Goal: Transaction & Acquisition: Purchase product/service

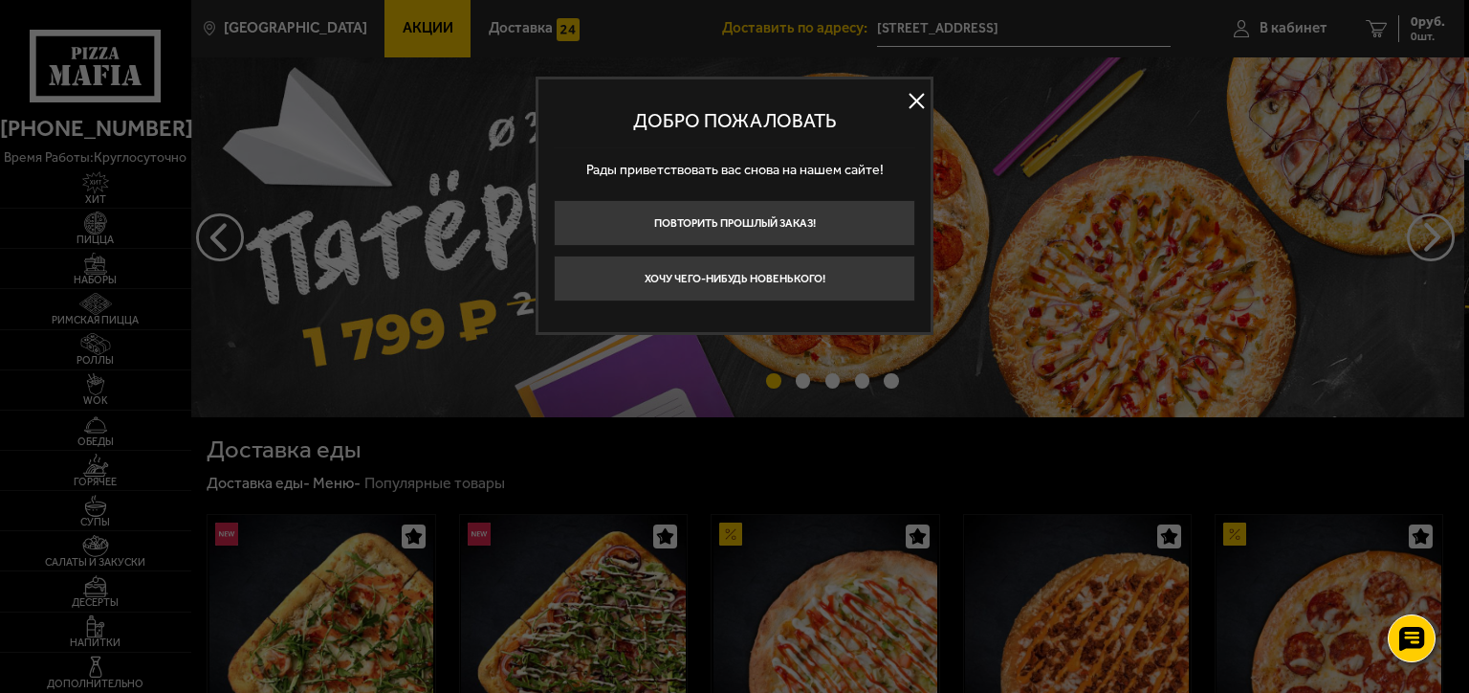
click at [917, 96] on button at bounding box center [916, 101] width 29 height 29
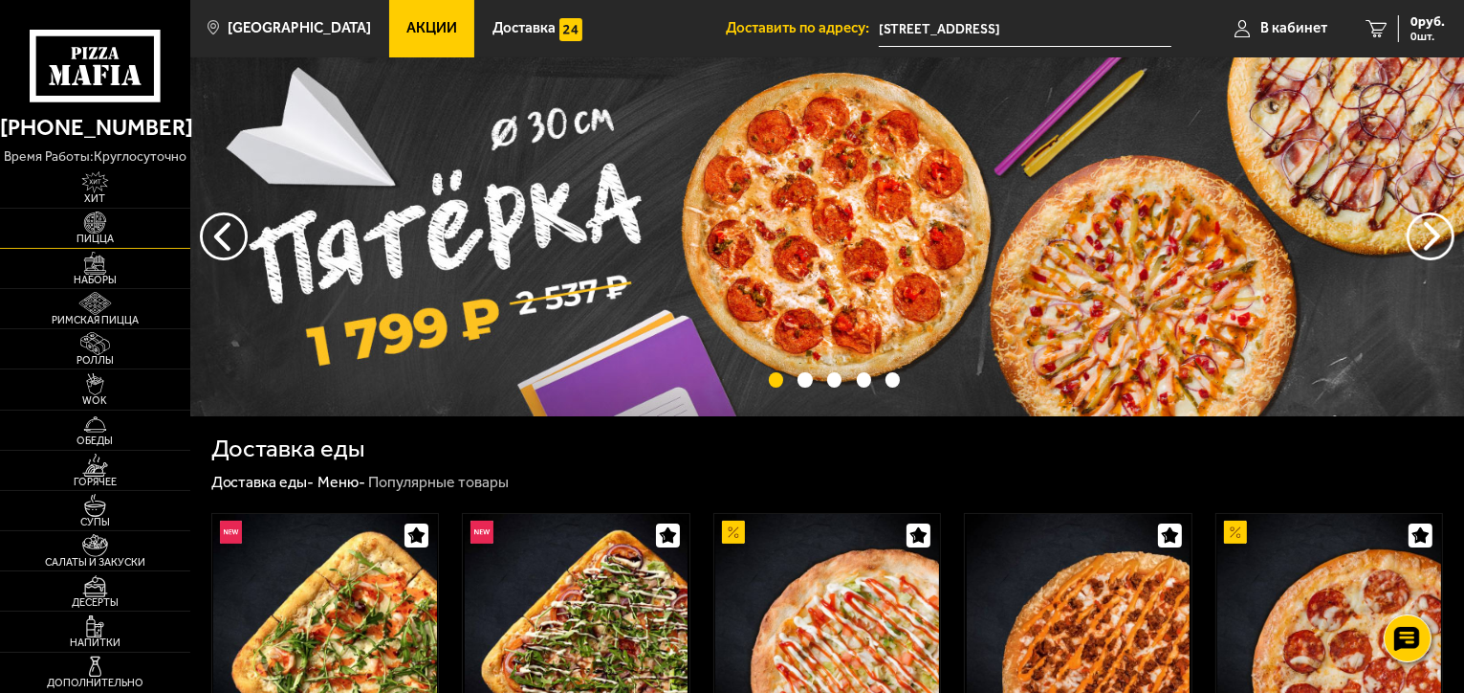
click at [114, 237] on span "Пицца" at bounding box center [95, 238] width 190 height 11
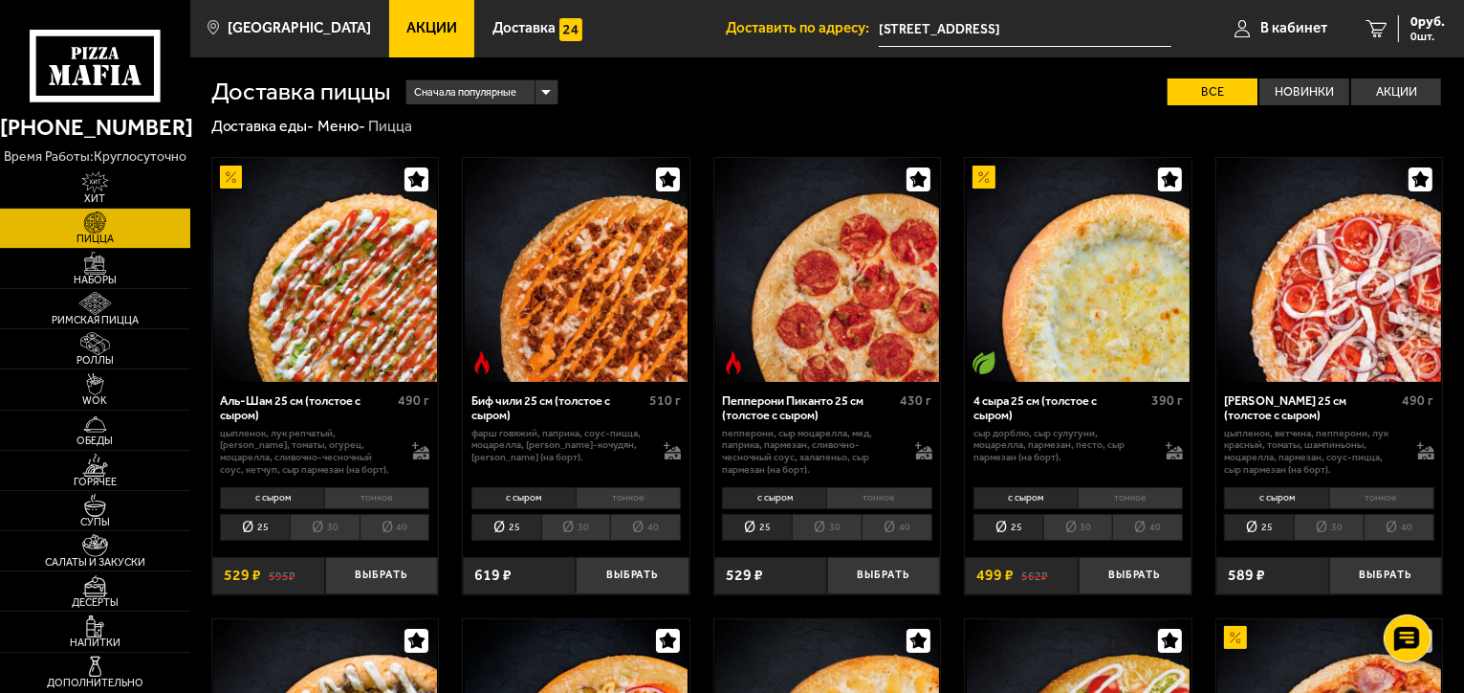
click at [474, 97] on span "Сначала популярные" at bounding box center [465, 92] width 102 height 29
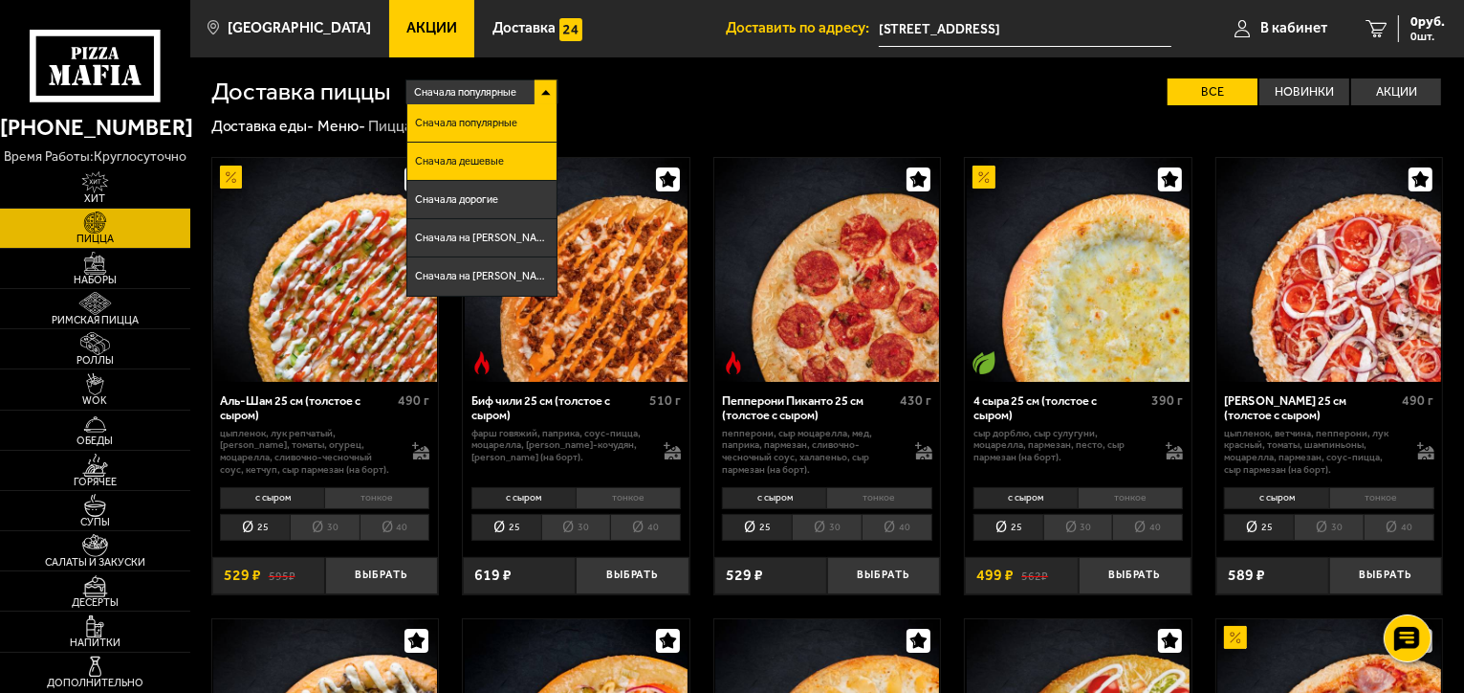
click at [475, 154] on li "Сначала дешевые" at bounding box center [481, 162] width 148 height 38
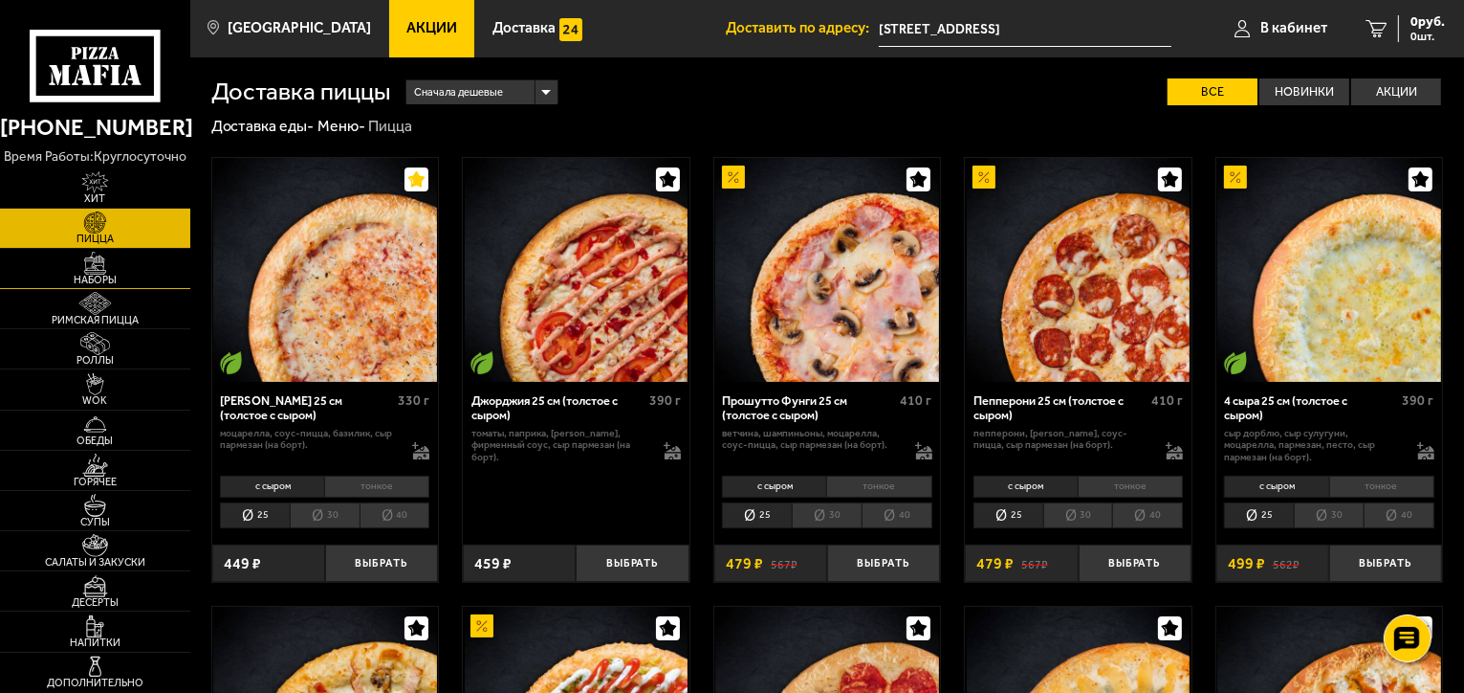
click at [98, 275] on span "Наборы" at bounding box center [95, 280] width 190 height 11
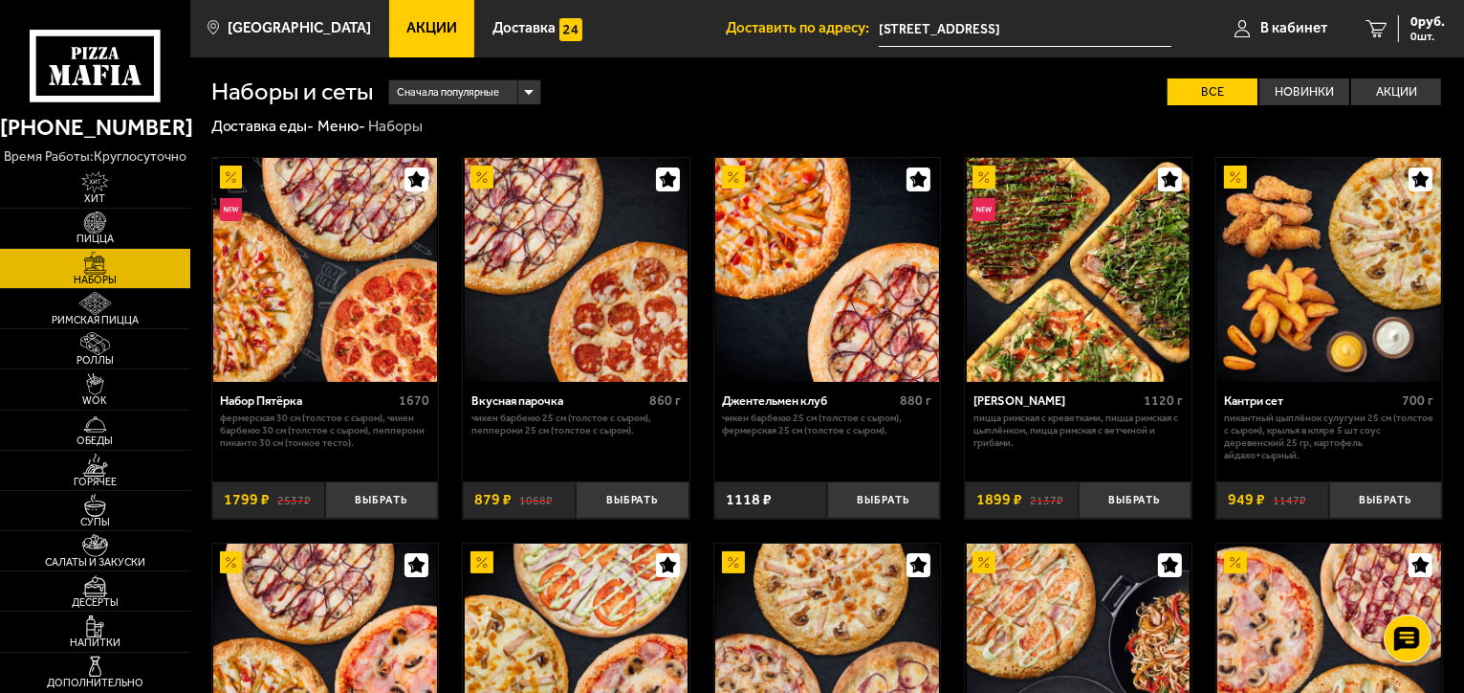
click at [478, 97] on span "Сначала популярные" at bounding box center [448, 92] width 102 height 29
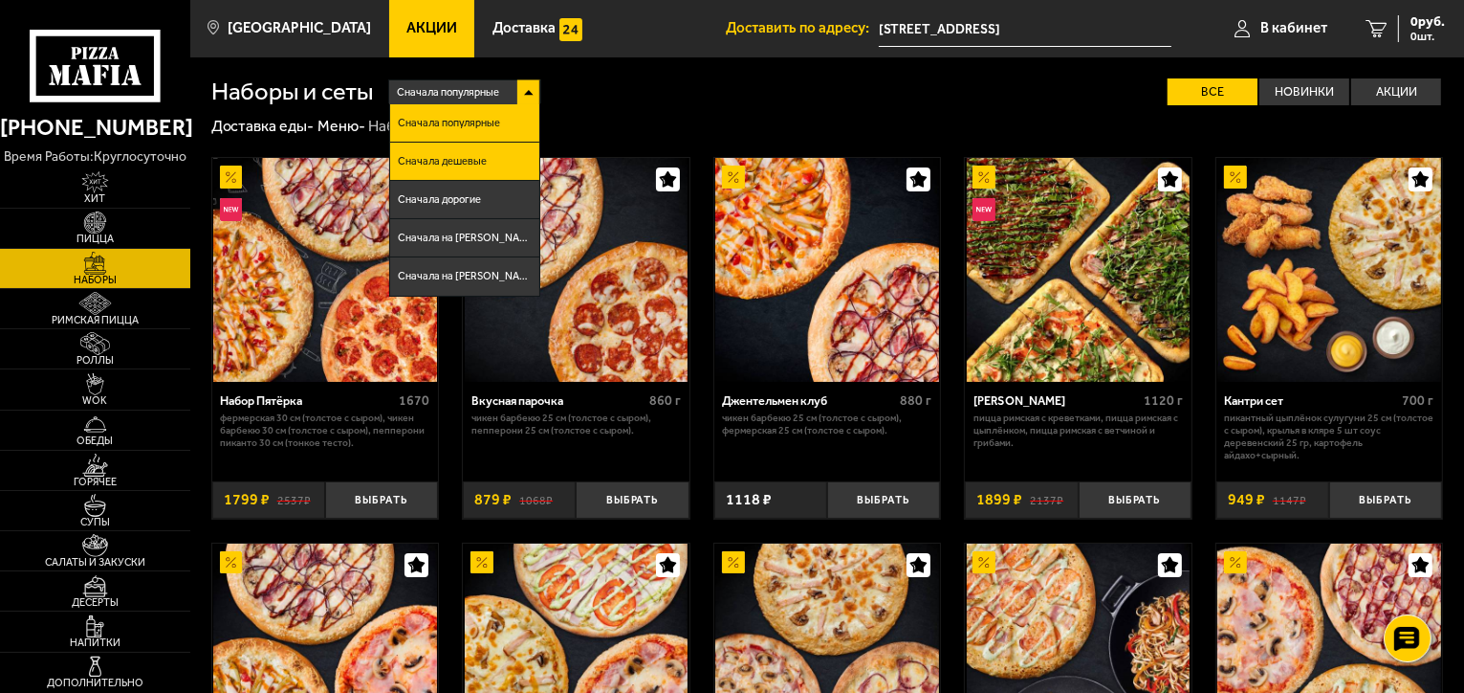
click at [466, 149] on li "Сначала дешевые" at bounding box center [464, 162] width 148 height 38
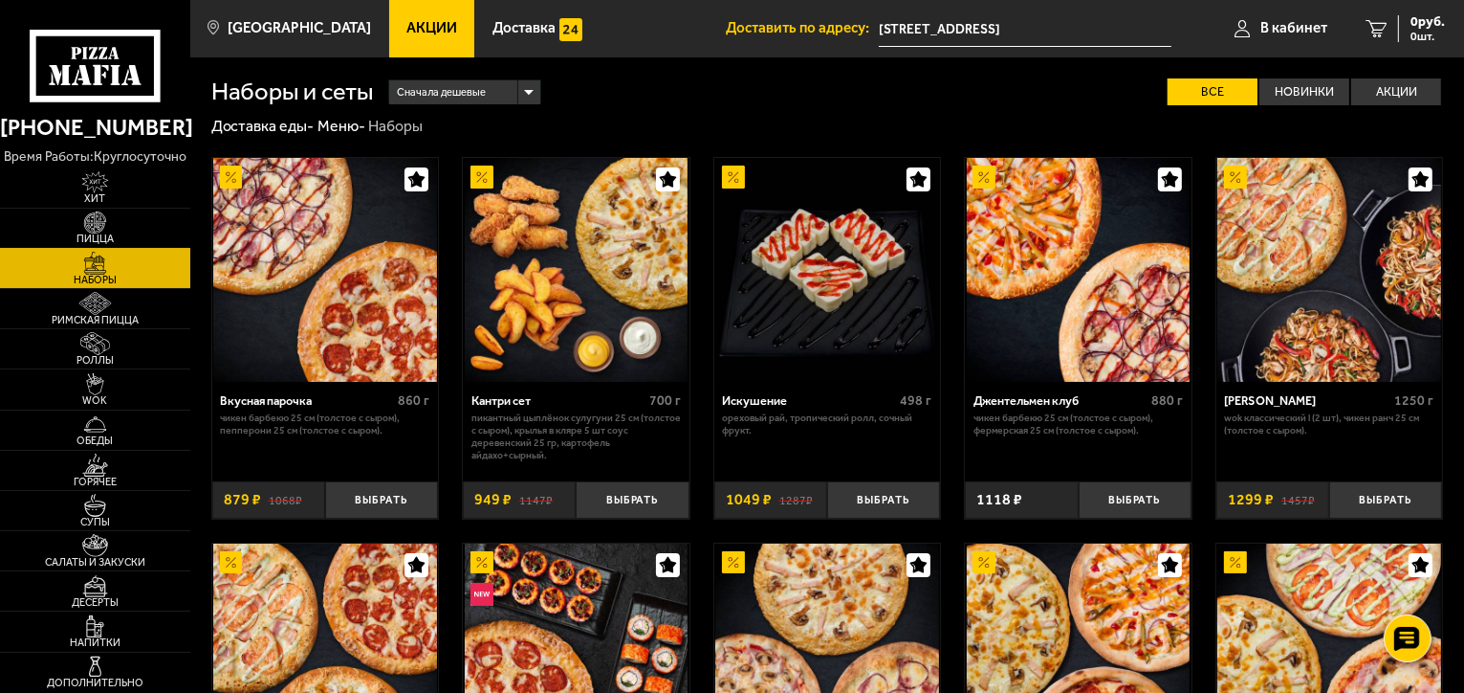
click at [121, 222] on img at bounding box center [95, 222] width 58 height 22
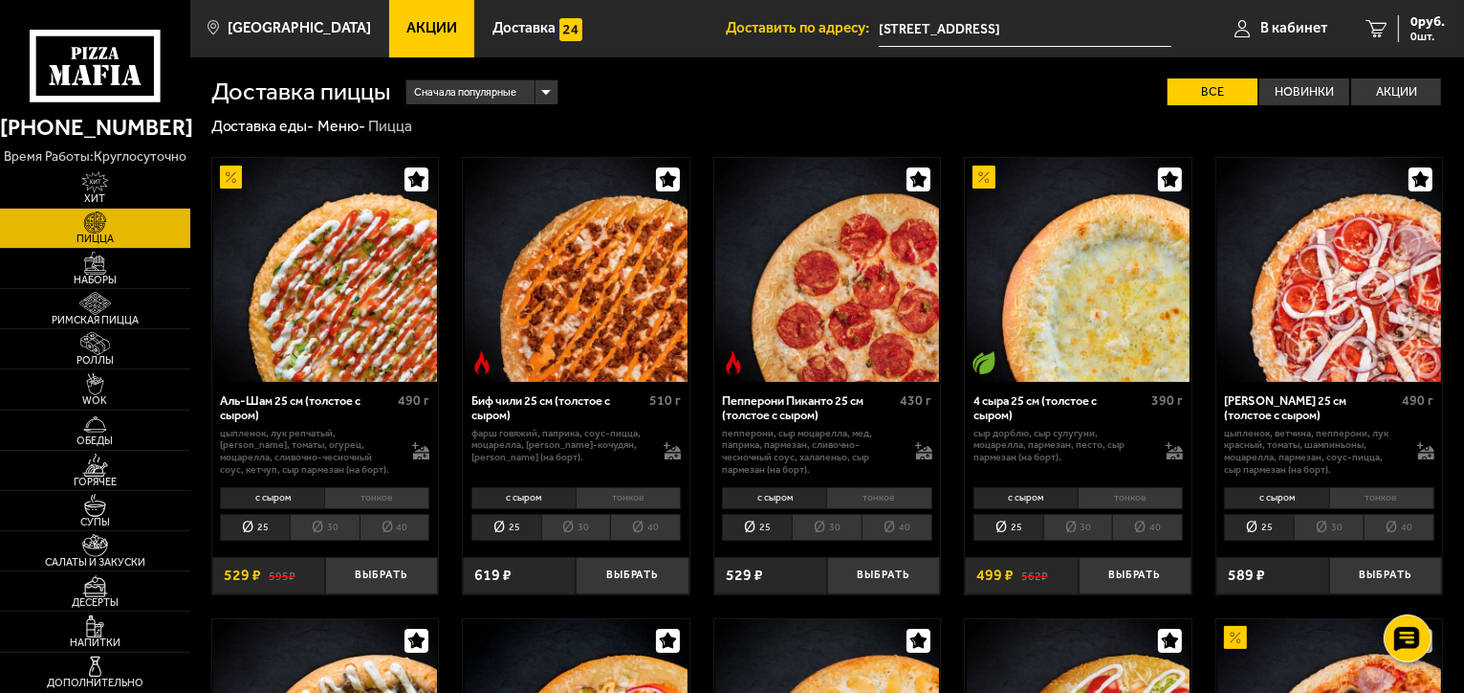
click at [494, 97] on span "Сначала популярные" at bounding box center [465, 92] width 102 height 29
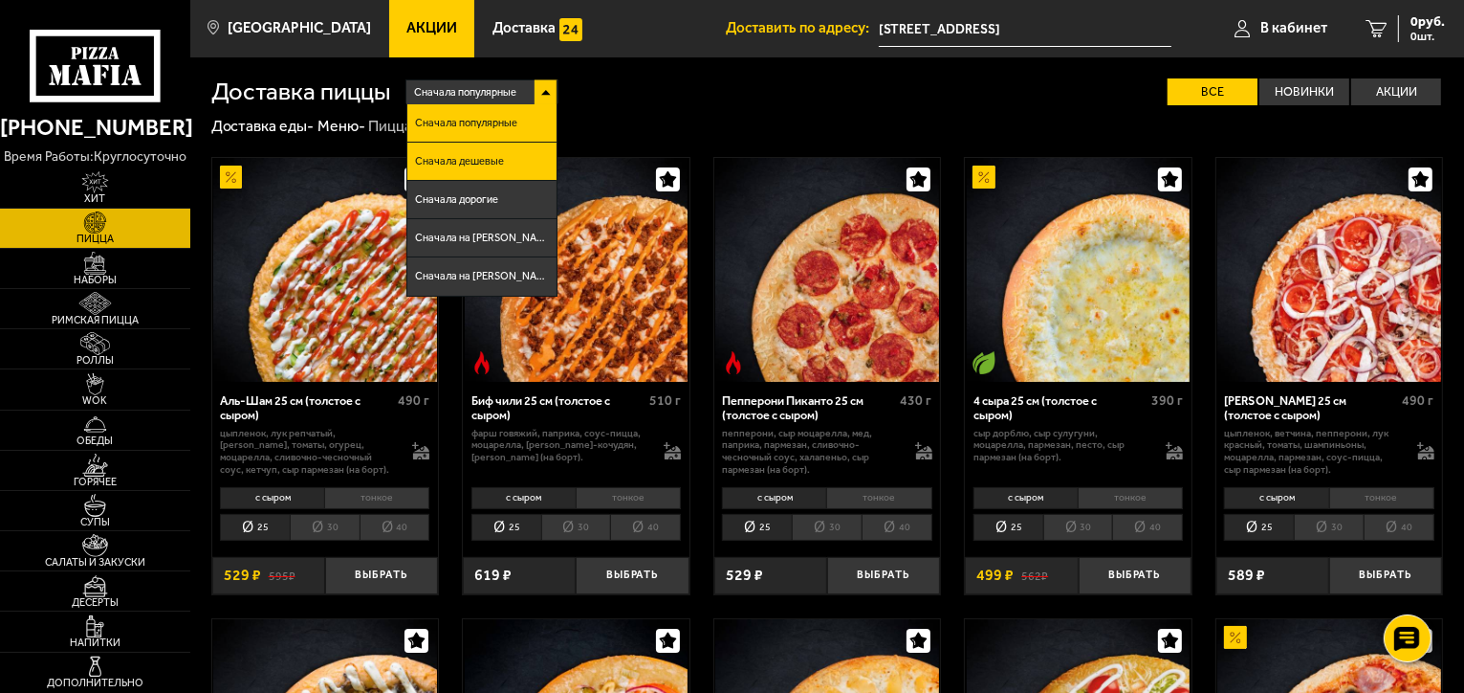
click at [470, 162] on span "Сначала дешевые" at bounding box center [459, 161] width 89 height 11
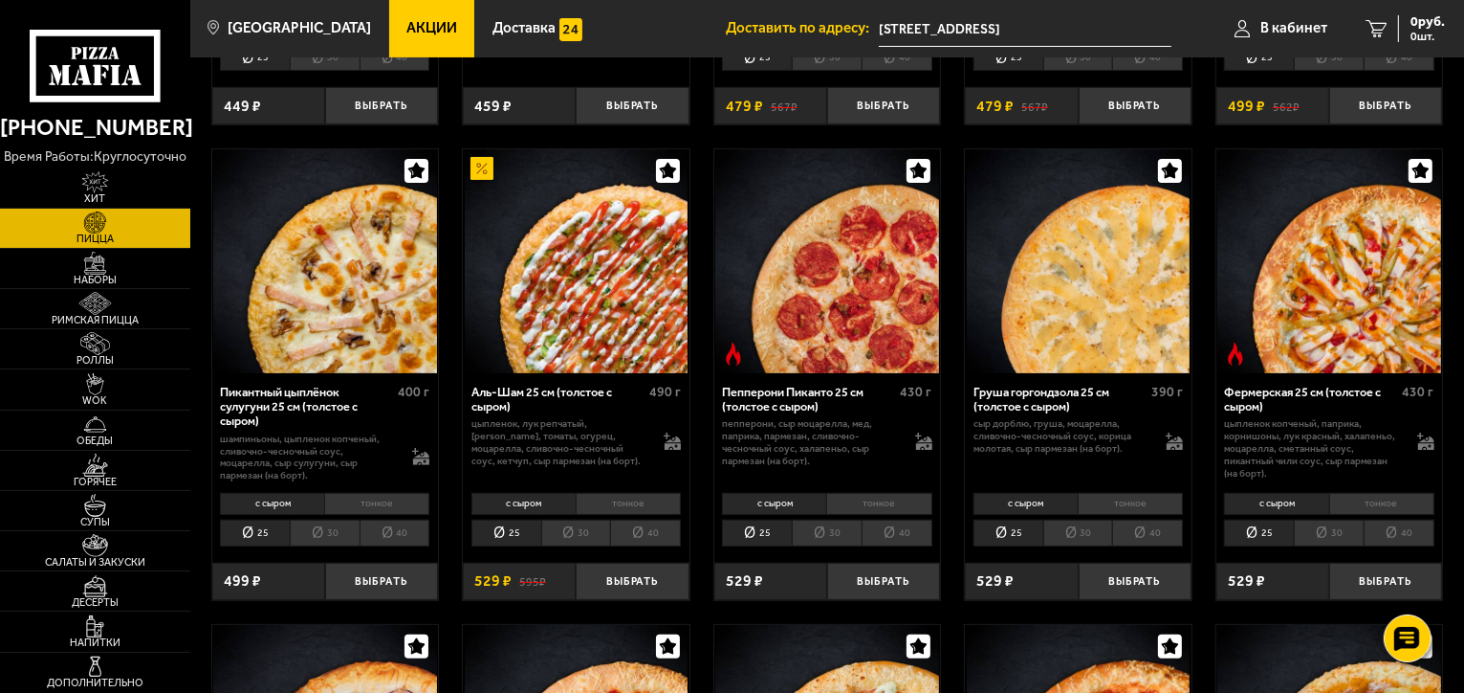
scroll to position [478, 0]
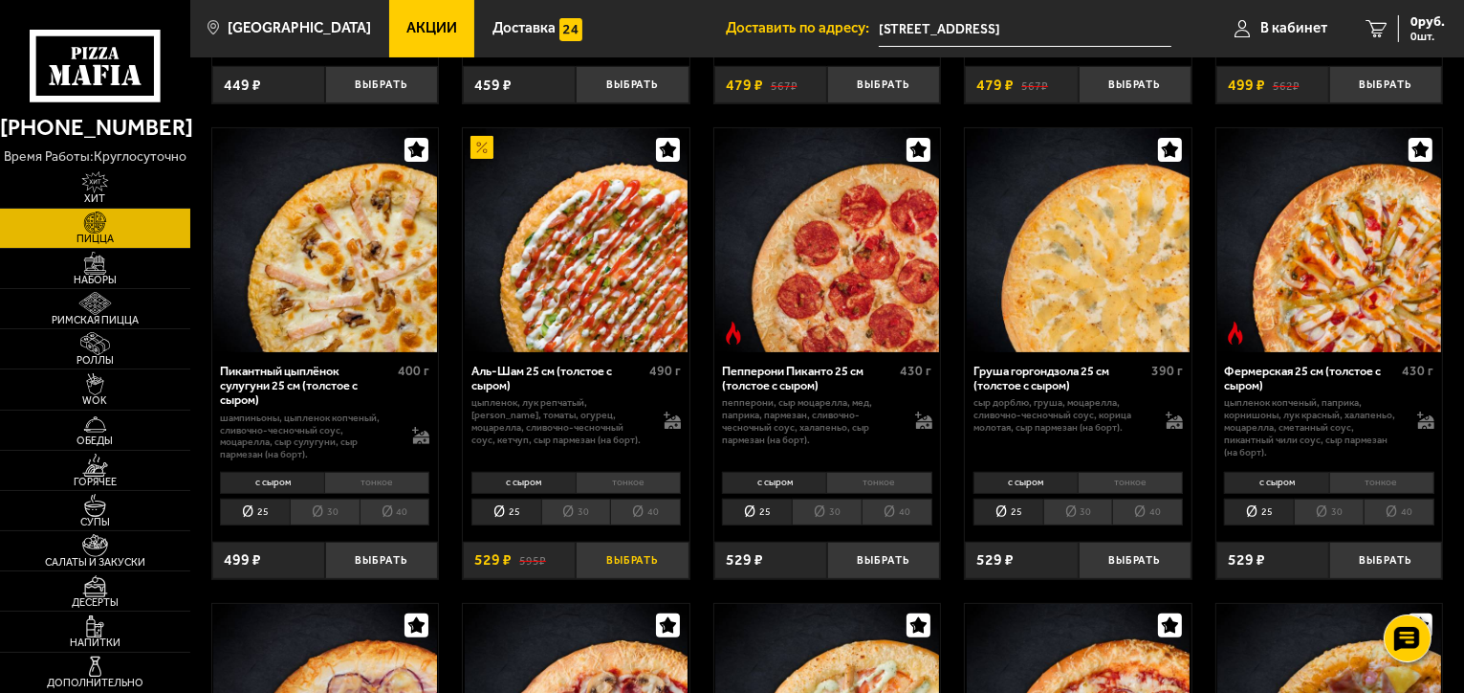
click at [641, 553] on button "Выбрать" at bounding box center [632, 559] width 113 height 37
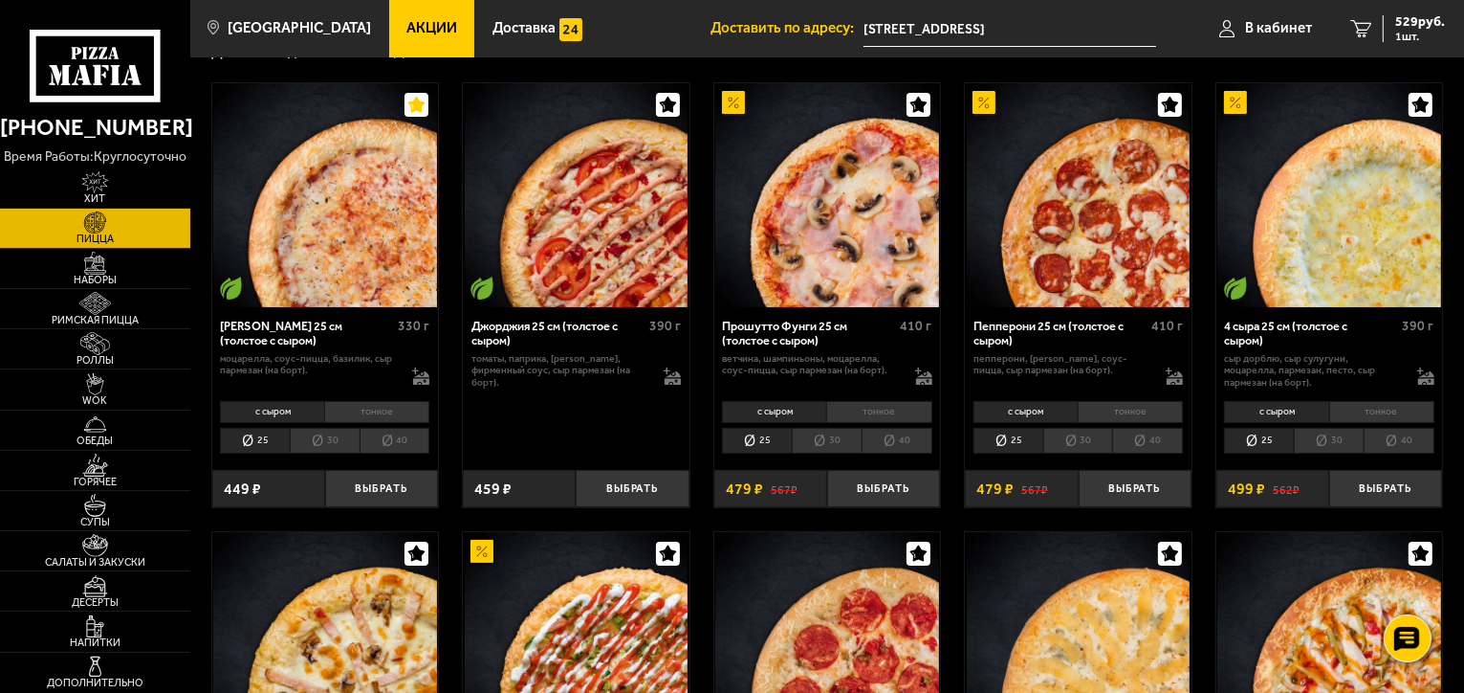
scroll to position [0, 0]
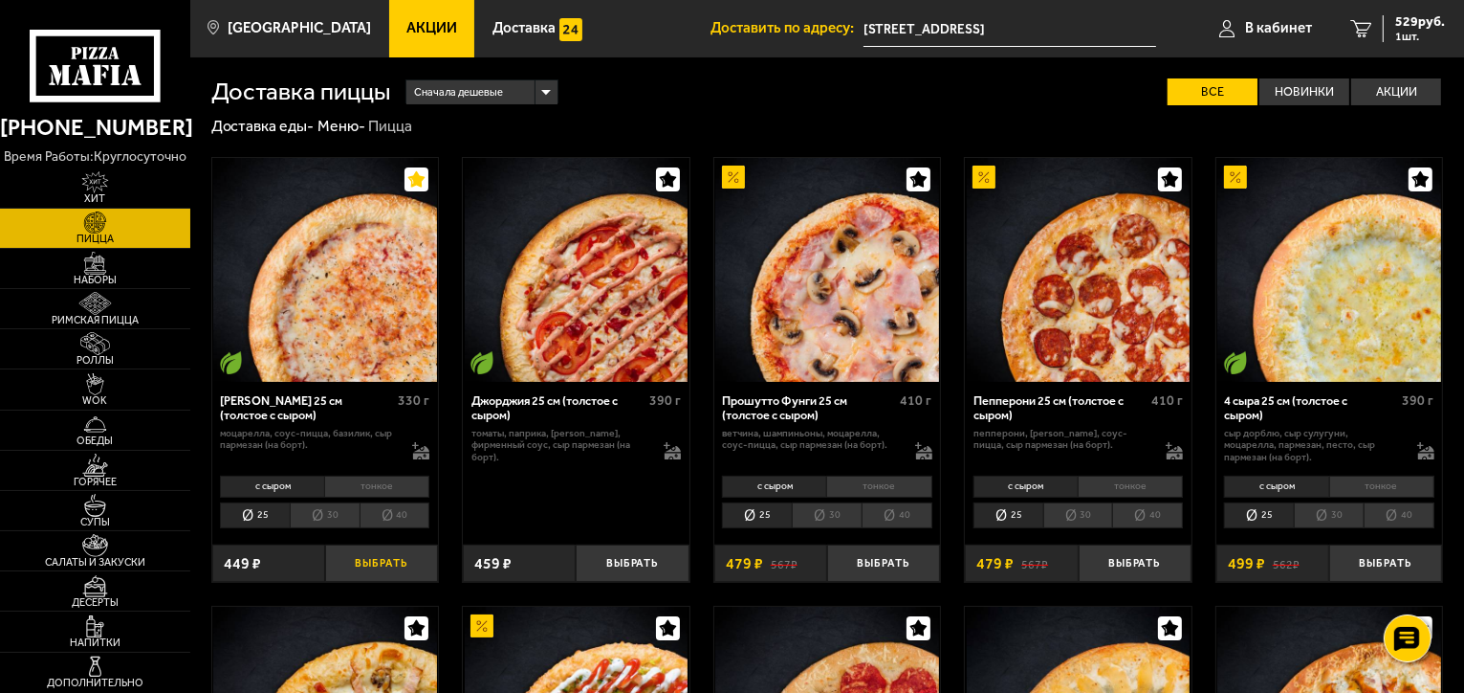
click at [380, 556] on button "Выбрать" at bounding box center [381, 562] width 113 height 37
click at [1428, 21] on span "911 руб." at bounding box center [1421, 21] width 50 height 13
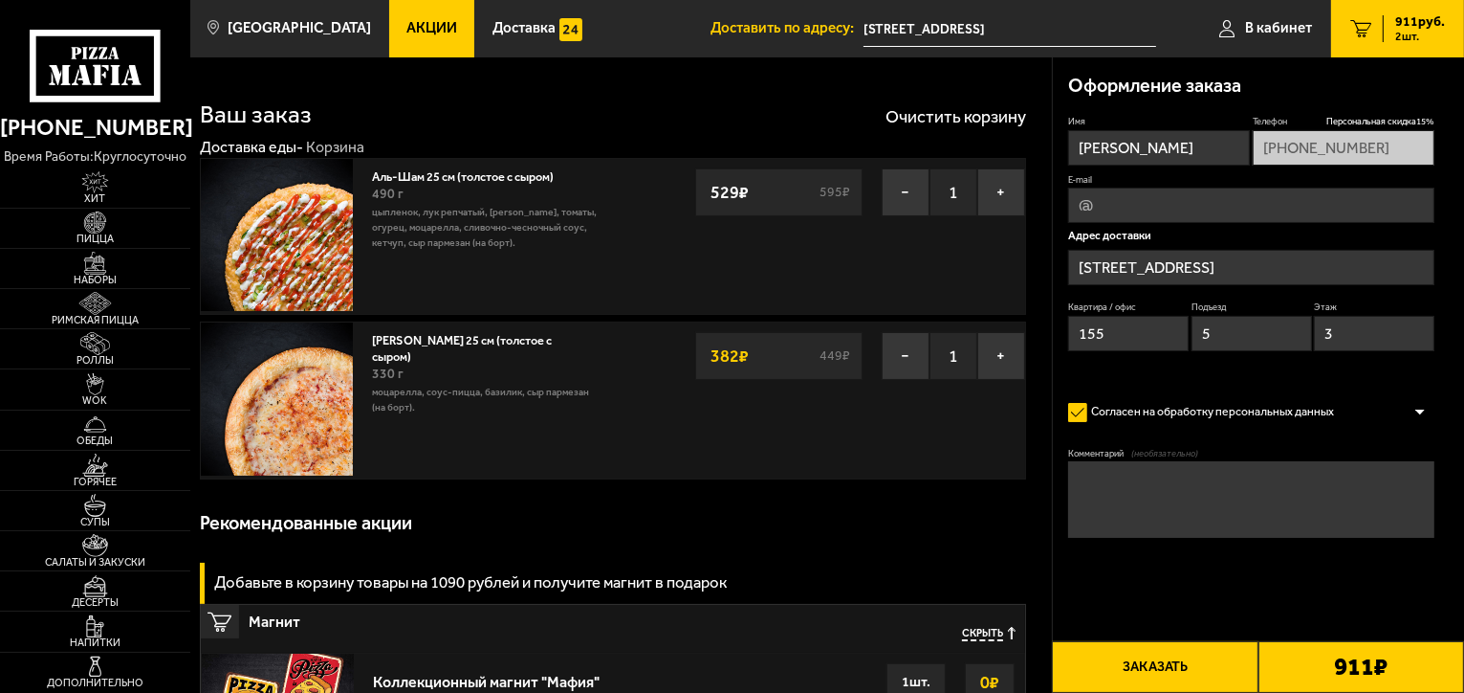
type input "[STREET_ADDRESS][PERSON_NAME]"
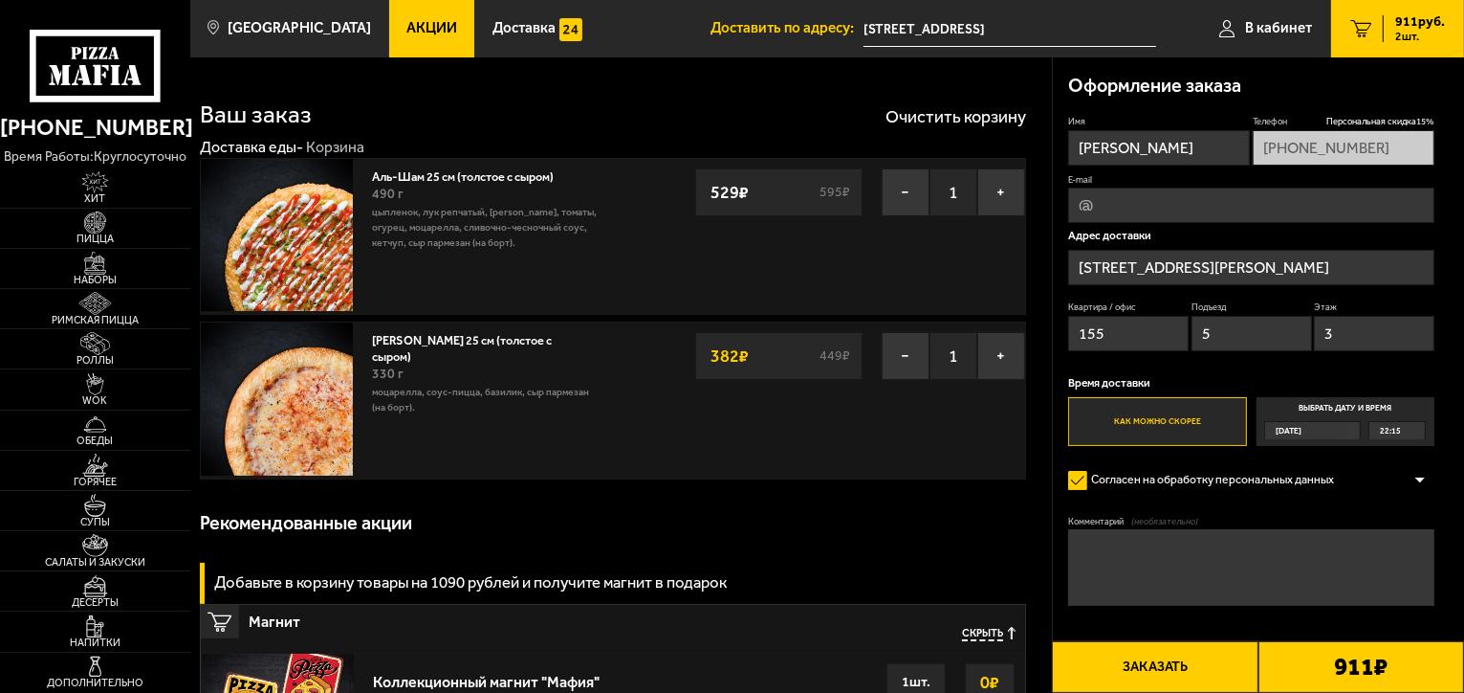
click at [1162, 665] on button "Заказать" at bounding box center [1155, 667] width 206 height 52
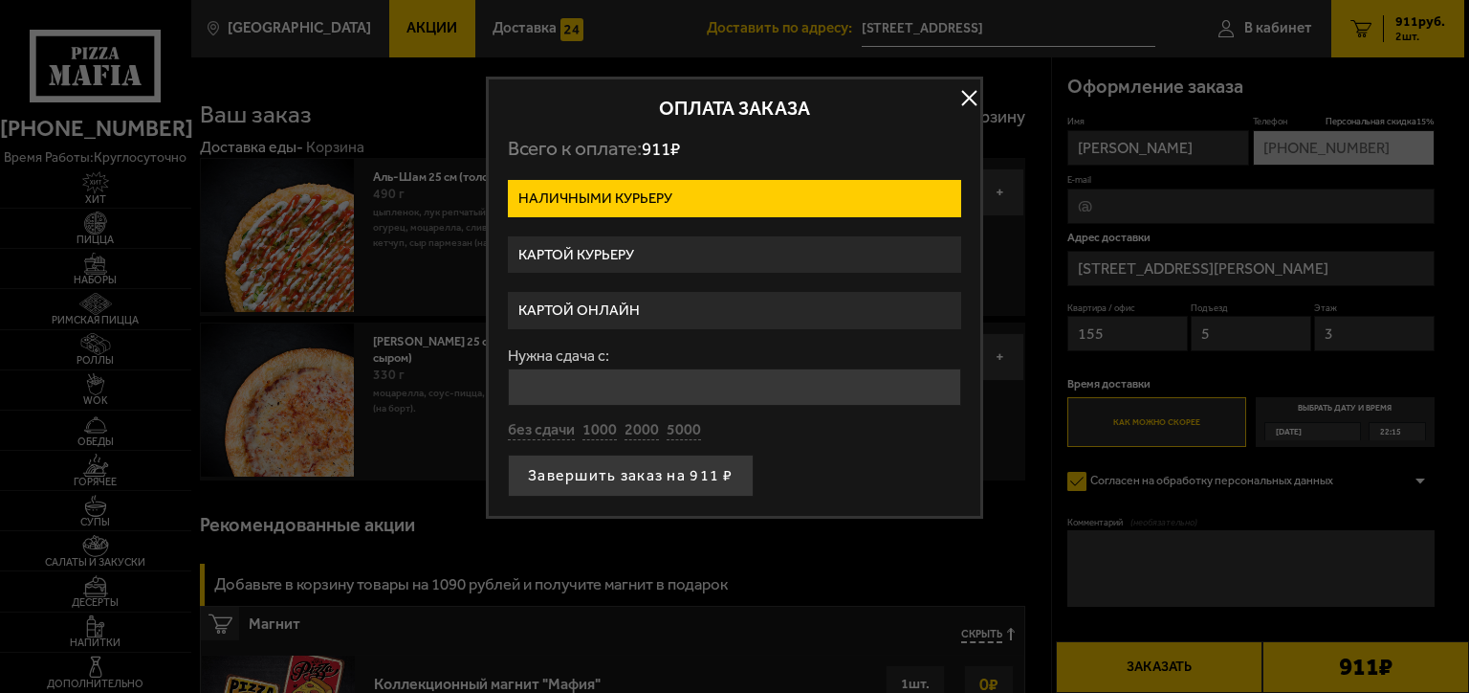
click at [627, 314] on label "Картой онлайн" at bounding box center [734, 310] width 453 height 37
click at [0, 0] on input "Картой онлайн" at bounding box center [0, 0] width 0 height 0
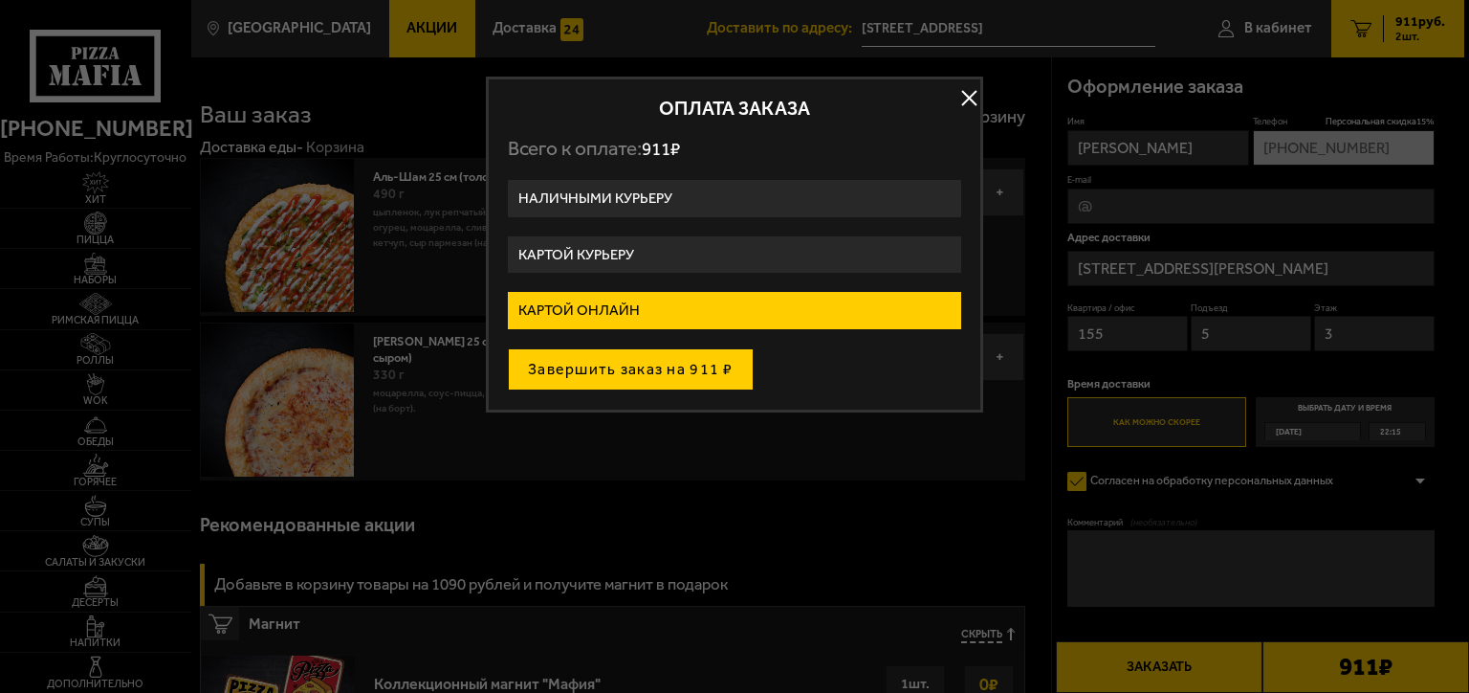
click at [666, 367] on button "Завершить заказ на 911 ₽" at bounding box center [631, 369] width 246 height 42
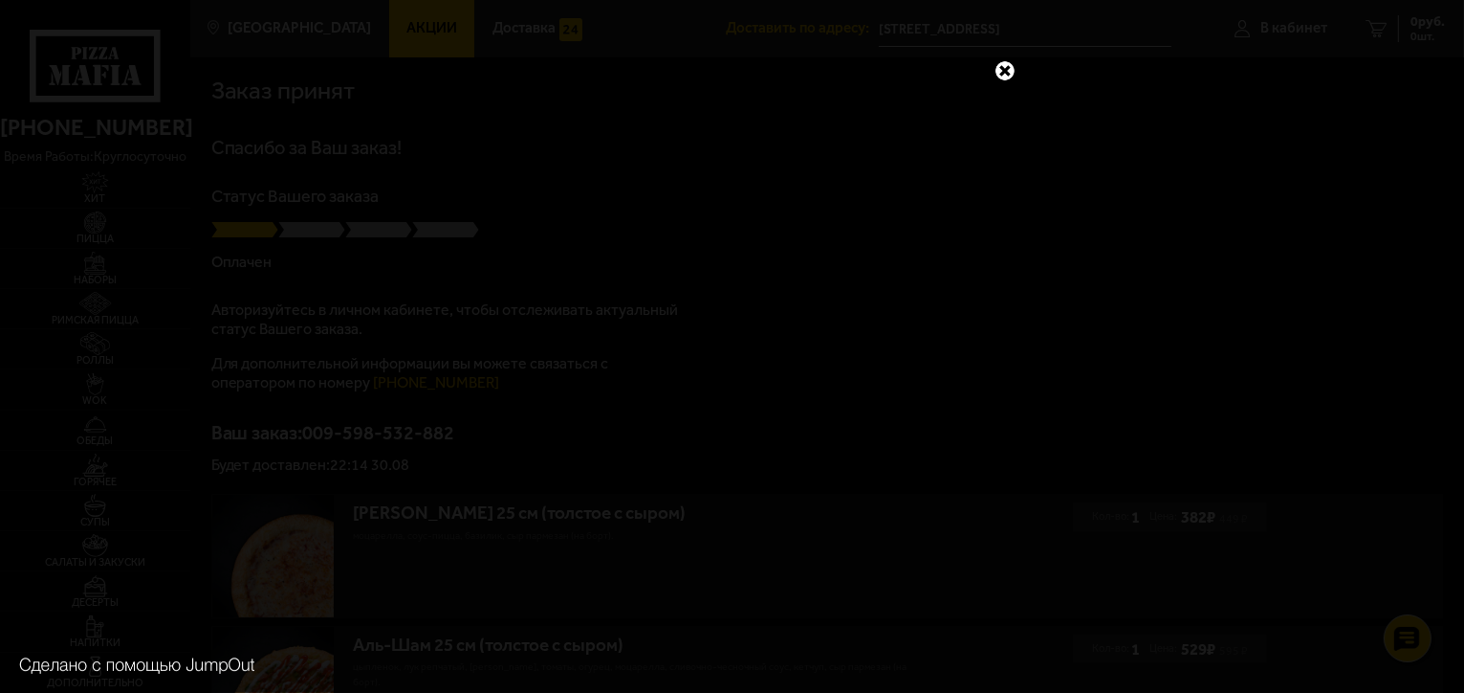
click at [1012, 66] on link at bounding box center [1005, 70] width 25 height 25
